Goal: Navigation & Orientation: Find specific page/section

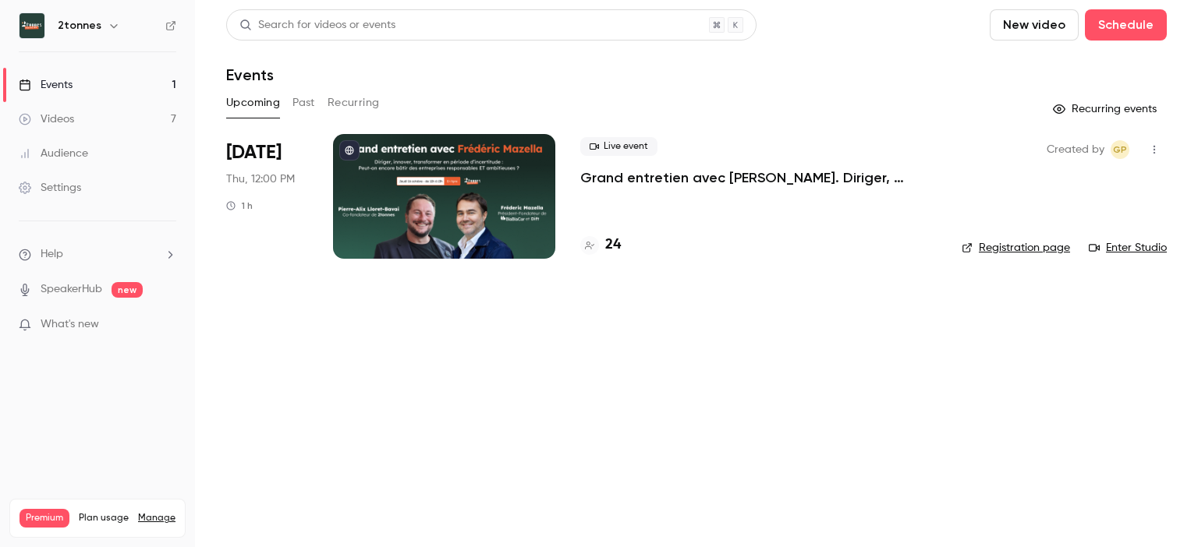
click at [91, 115] on link "Videos 7" at bounding box center [97, 119] width 195 height 34
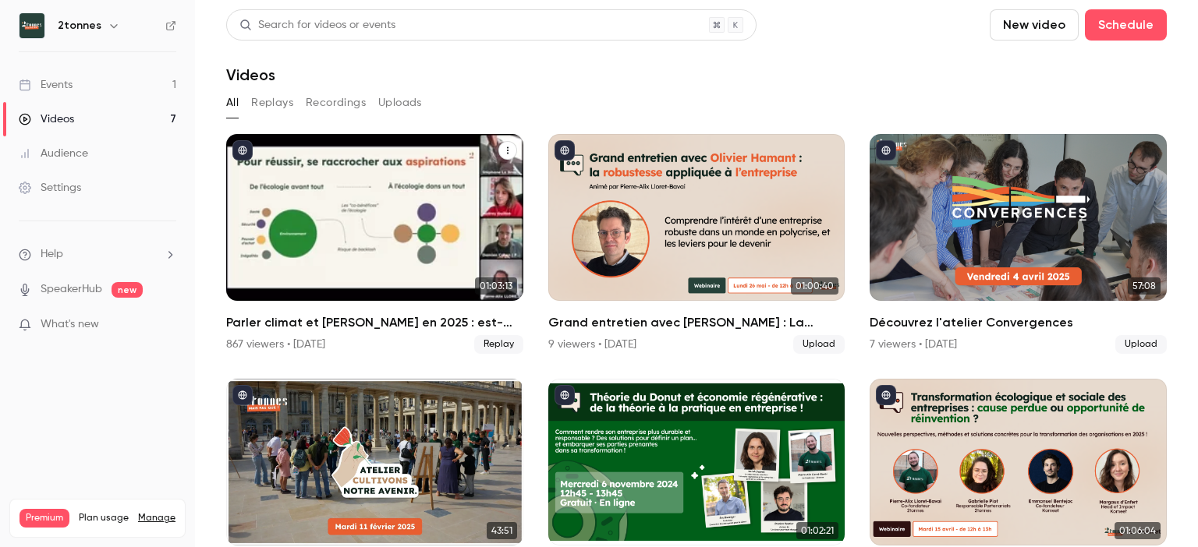
click at [324, 316] on h2 "Parler climat et [PERSON_NAME] en 2025 : est-[PERSON_NAME] raisonnable ?" at bounding box center [374, 322] width 297 height 19
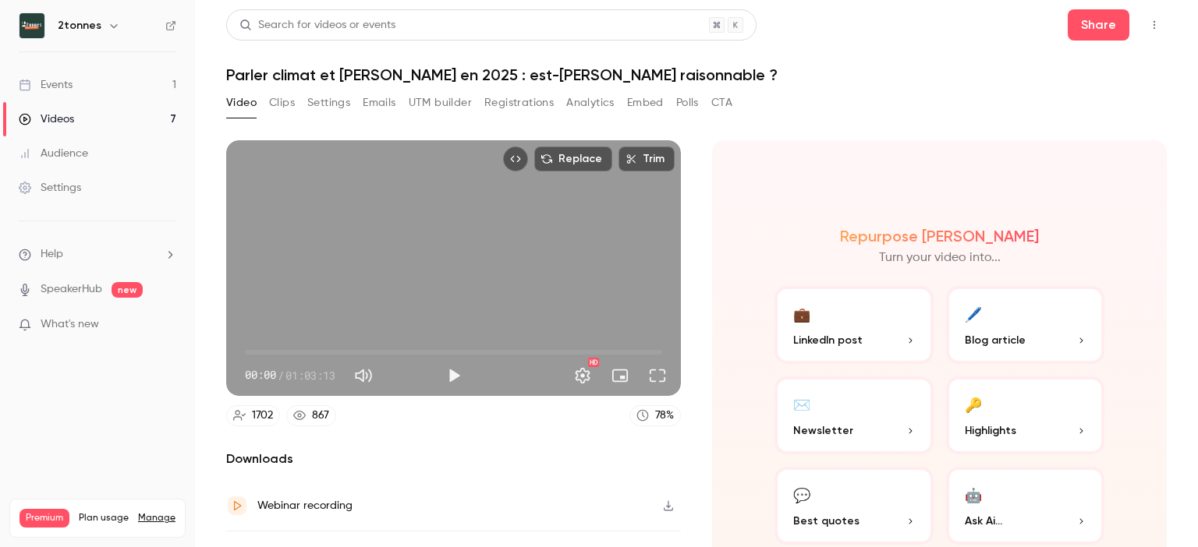
click at [646, 110] on button "Embed" at bounding box center [645, 102] width 37 height 25
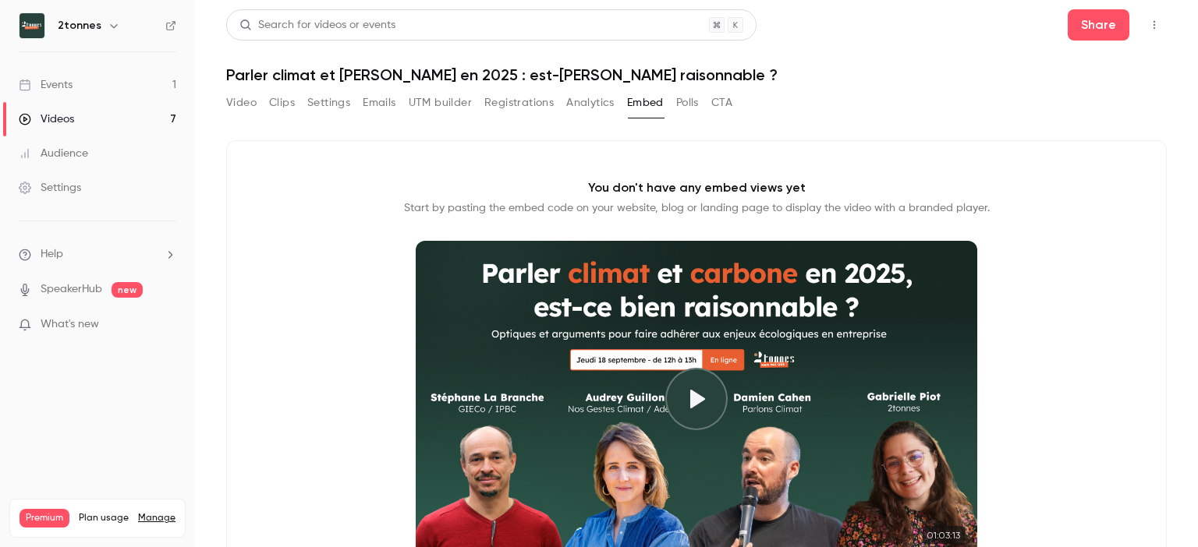
click at [596, 113] on button "Analytics" at bounding box center [590, 102] width 48 height 25
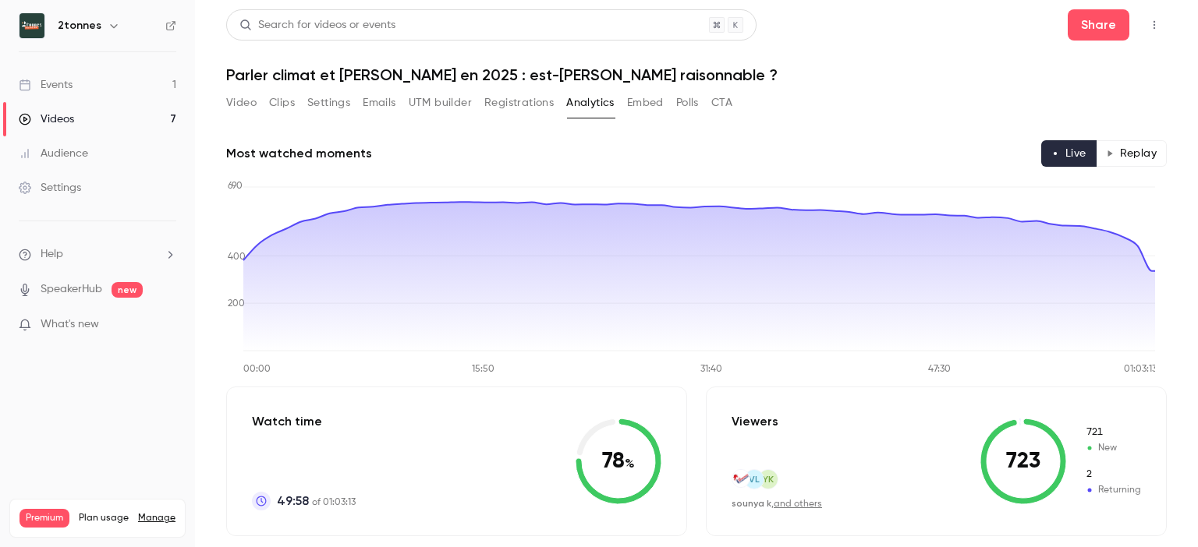
click at [1108, 147] on button "Replay" at bounding box center [1130, 153] width 71 height 27
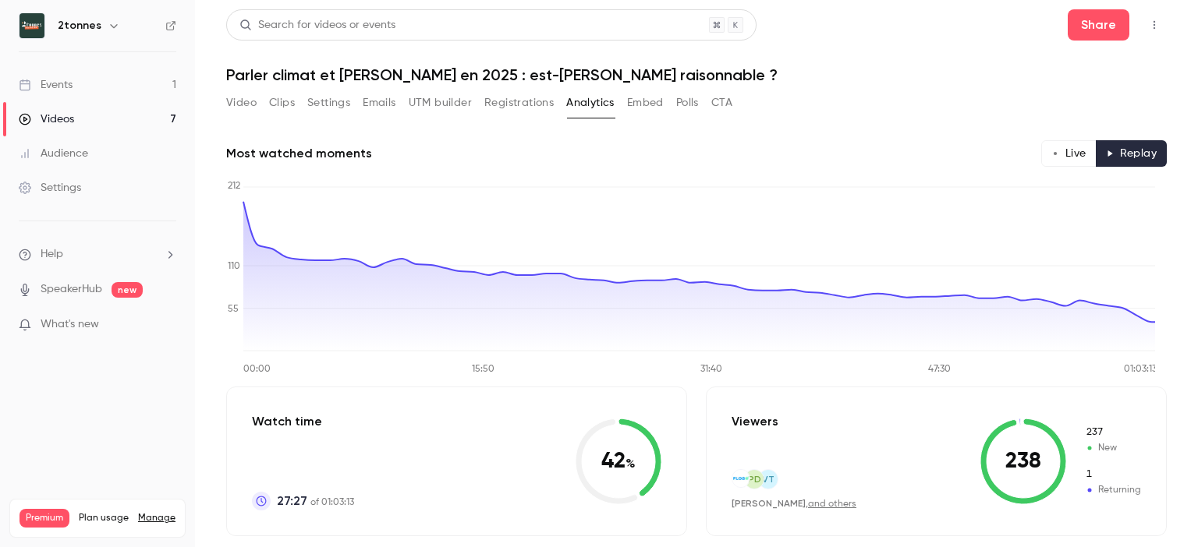
click at [1061, 163] on button "Live" at bounding box center [1068, 153] width 55 height 27
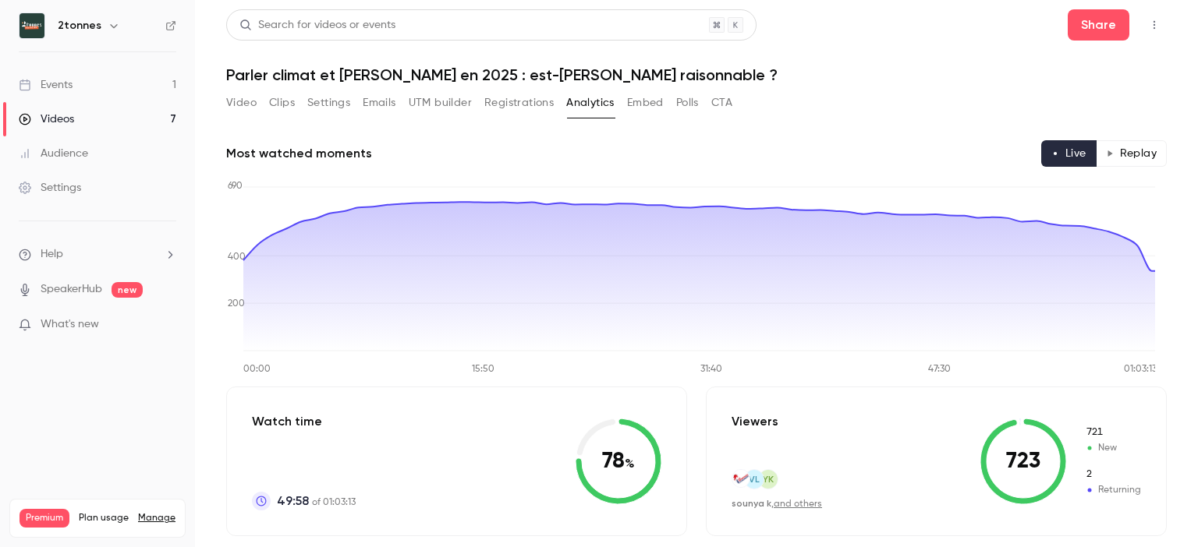
click at [1123, 157] on button "Replay" at bounding box center [1130, 153] width 71 height 27
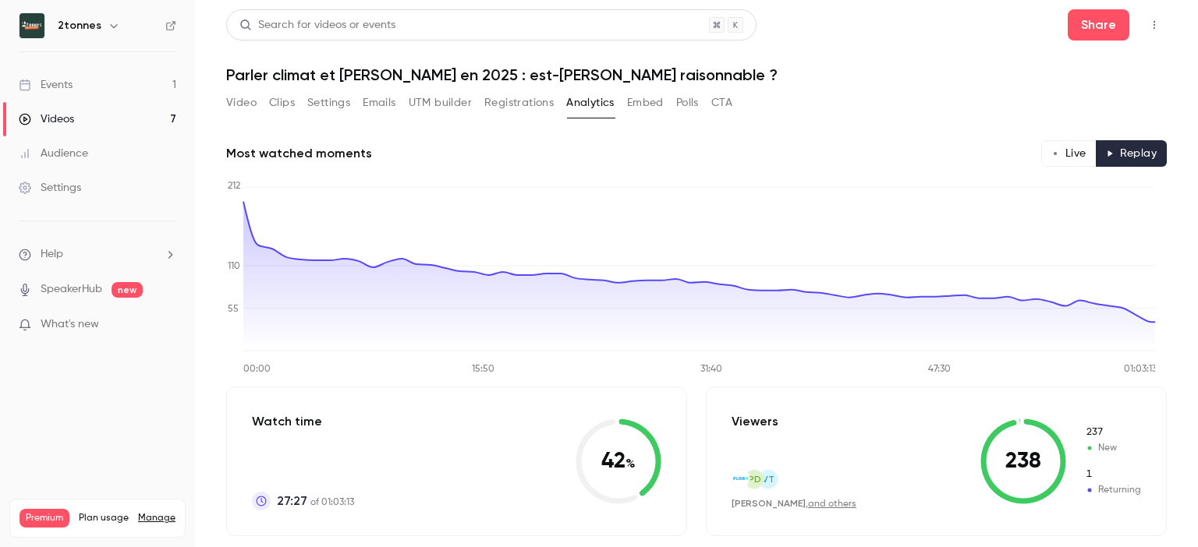
click at [1056, 153] on button "Live" at bounding box center [1068, 153] width 55 height 27
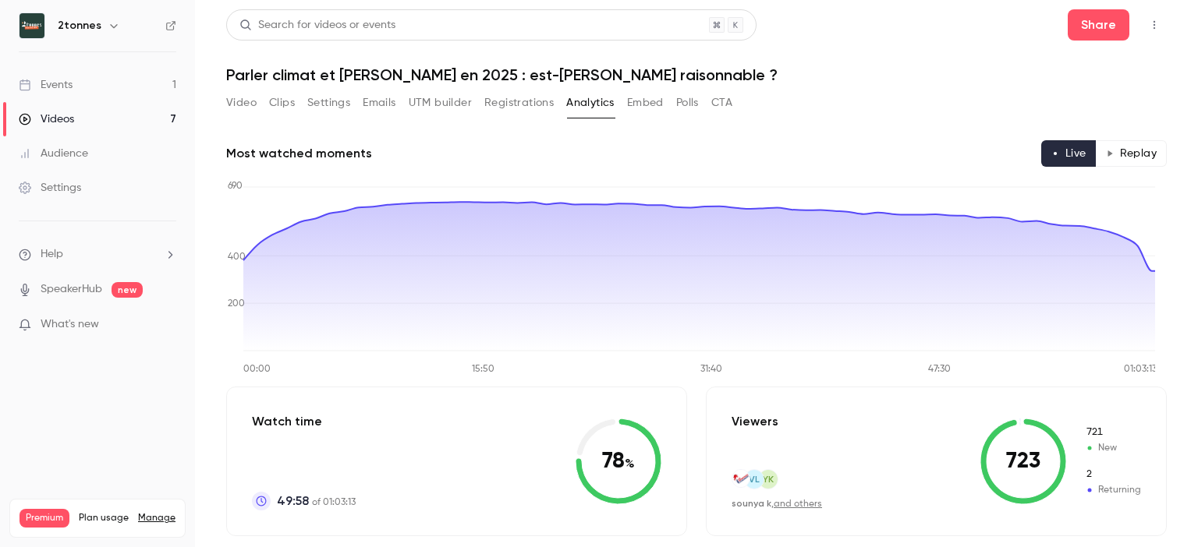
click at [682, 101] on button "Polls" at bounding box center [687, 102] width 23 height 25
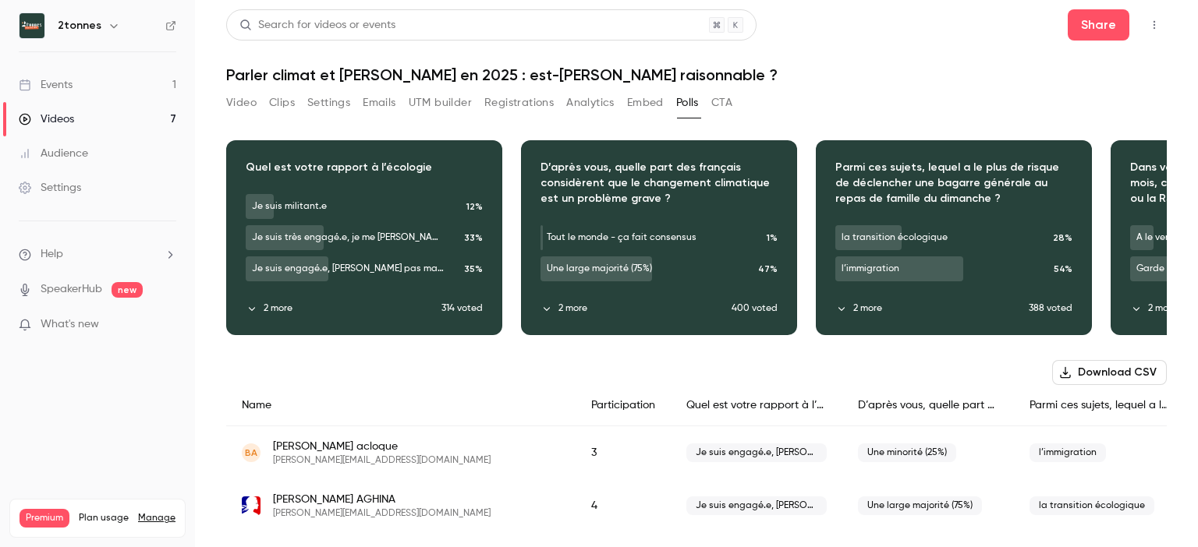
click at [126, 128] on link "Videos 7" at bounding box center [97, 119] width 195 height 34
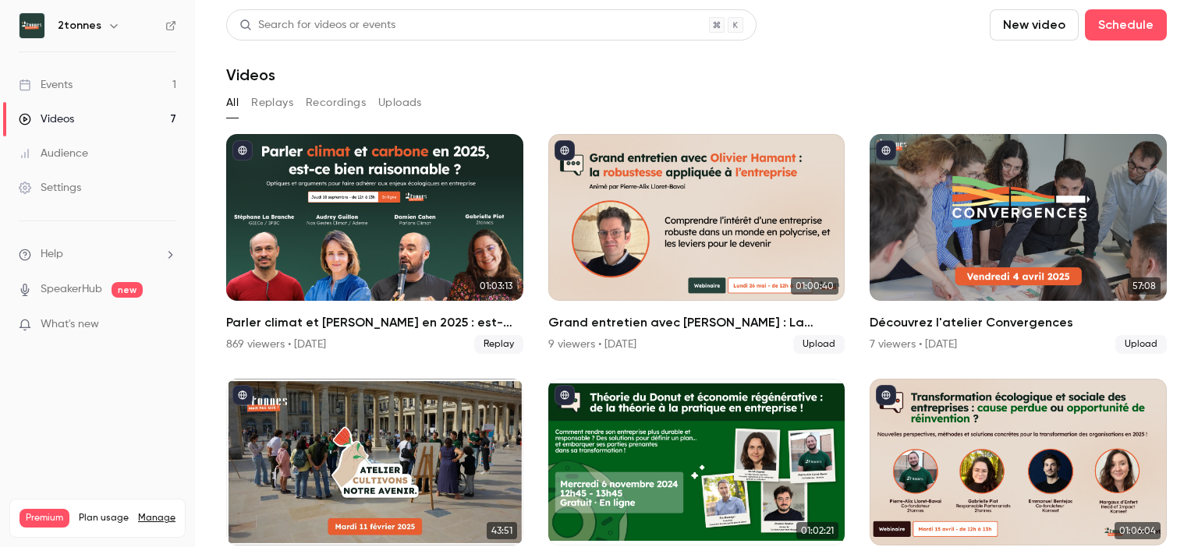
click at [133, 94] on link "Events 1" at bounding box center [97, 85] width 195 height 34
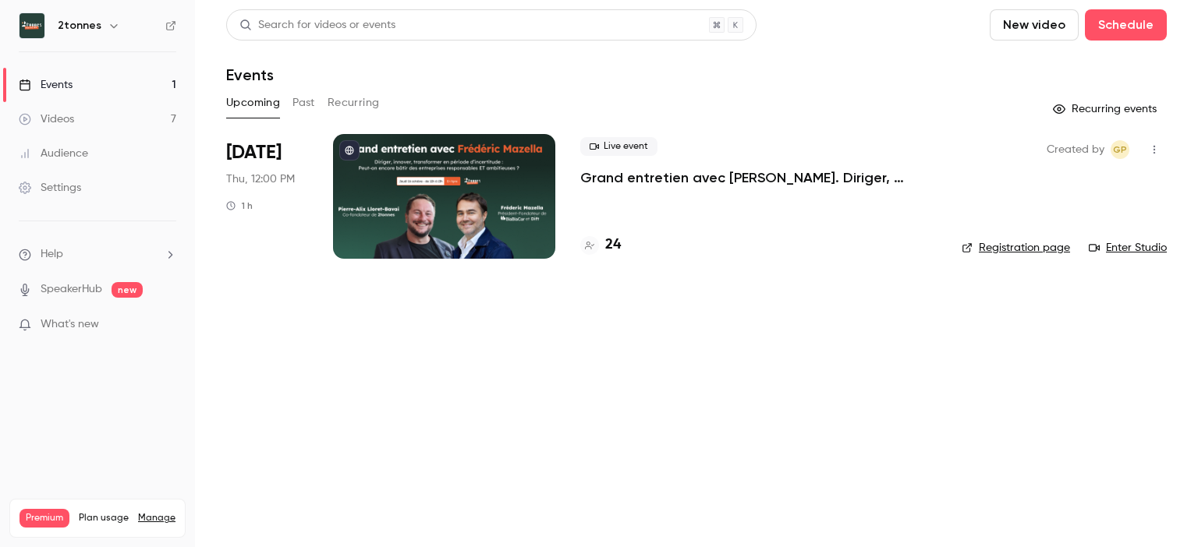
click at [90, 196] on link "Settings" at bounding box center [97, 188] width 195 height 34
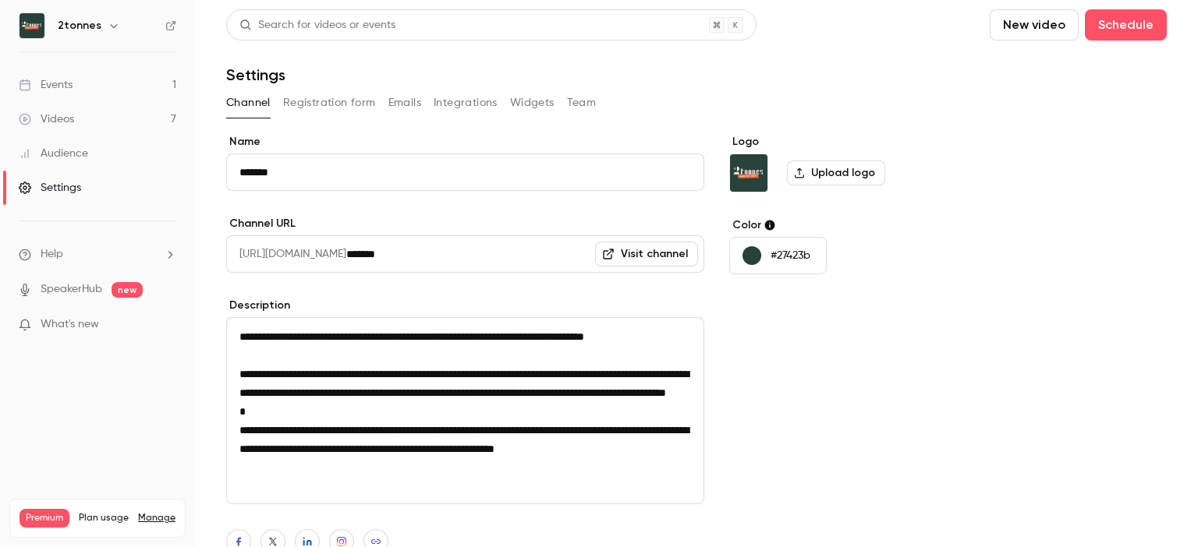
scroll to position [163, 0]
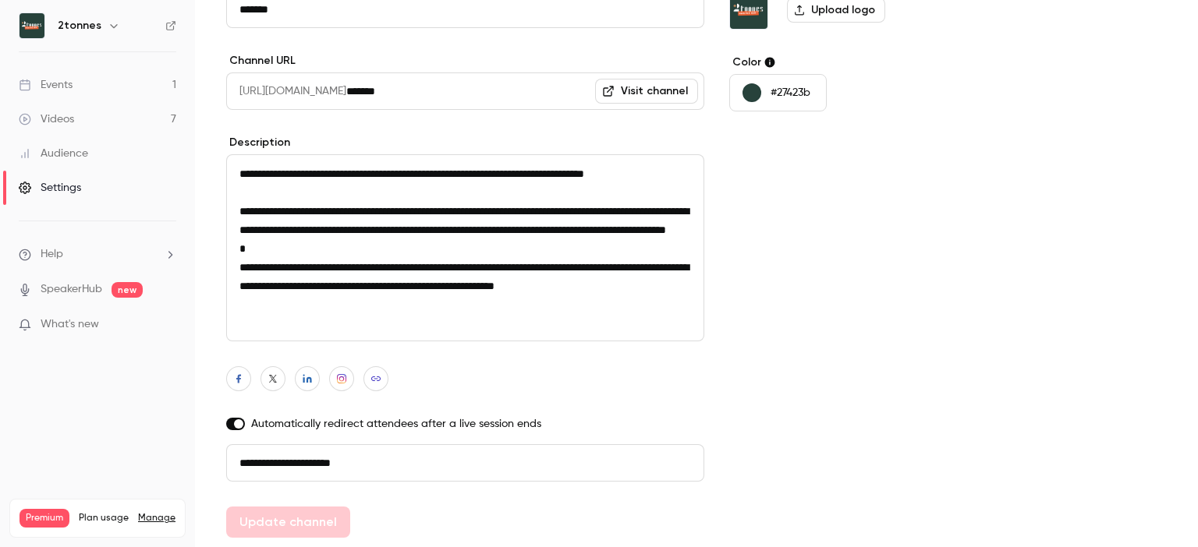
click at [115, 166] on link "Audience" at bounding box center [97, 153] width 195 height 34
